Goal: Navigation & Orientation: Understand site structure

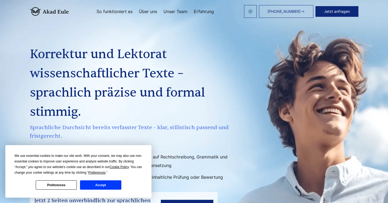
click at [149, 12] on link "Über uns" at bounding box center [148, 11] width 18 height 4
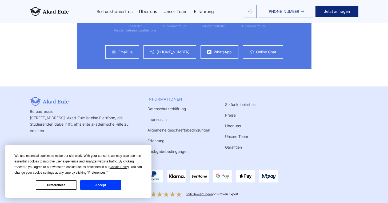
scroll to position [1474, 0]
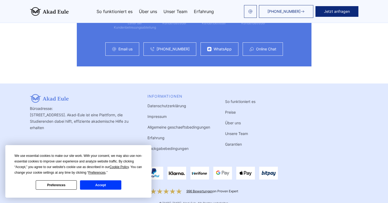
click at [231, 121] on link "Über uns" at bounding box center [233, 123] width 16 height 5
click at [164, 114] on link "Impressum" at bounding box center [157, 116] width 19 height 5
